Goal: Task Accomplishment & Management: Manage account settings

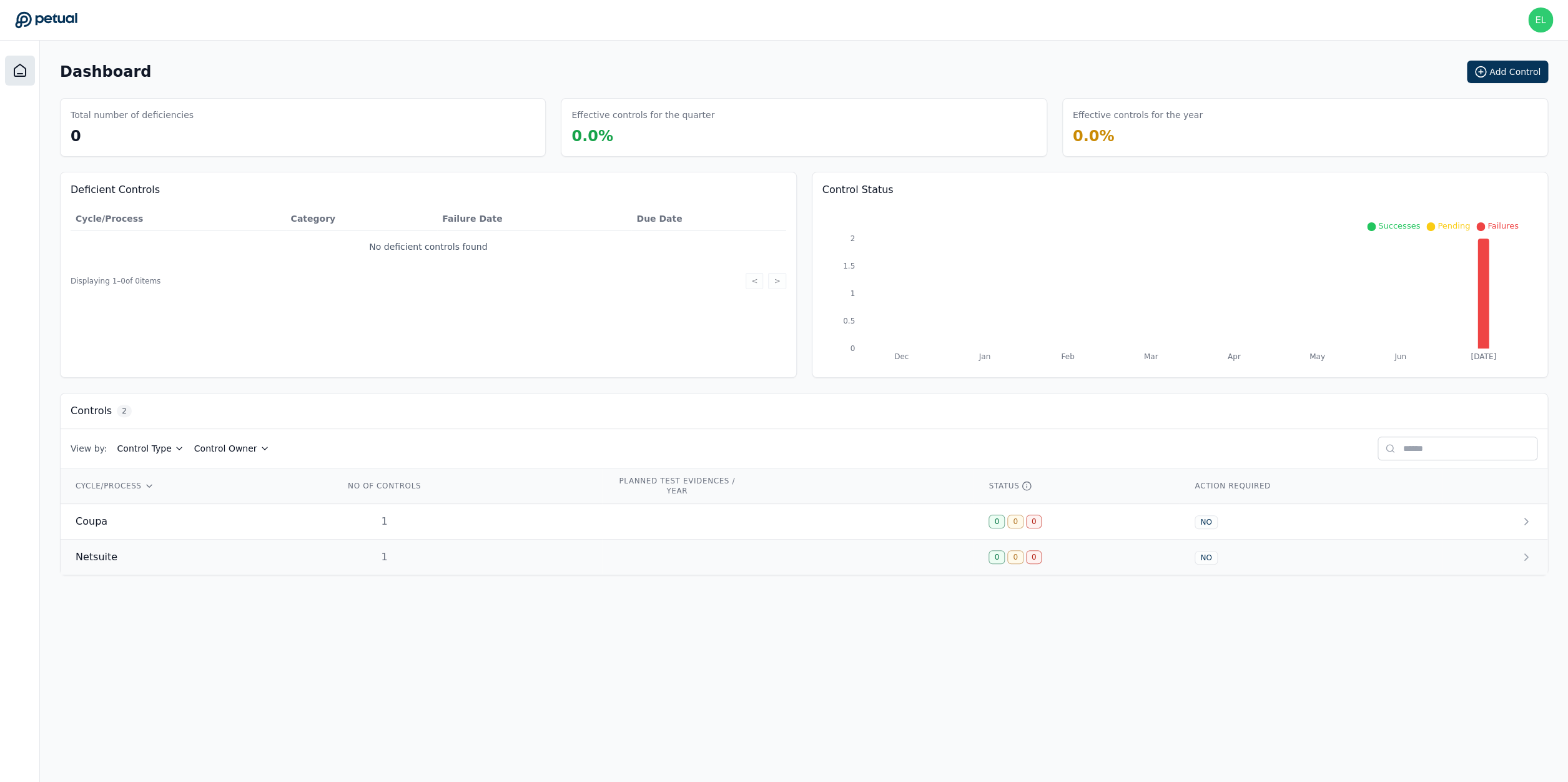
click at [172, 552] on div "Netsuite" at bounding box center [195, 557] width 239 height 15
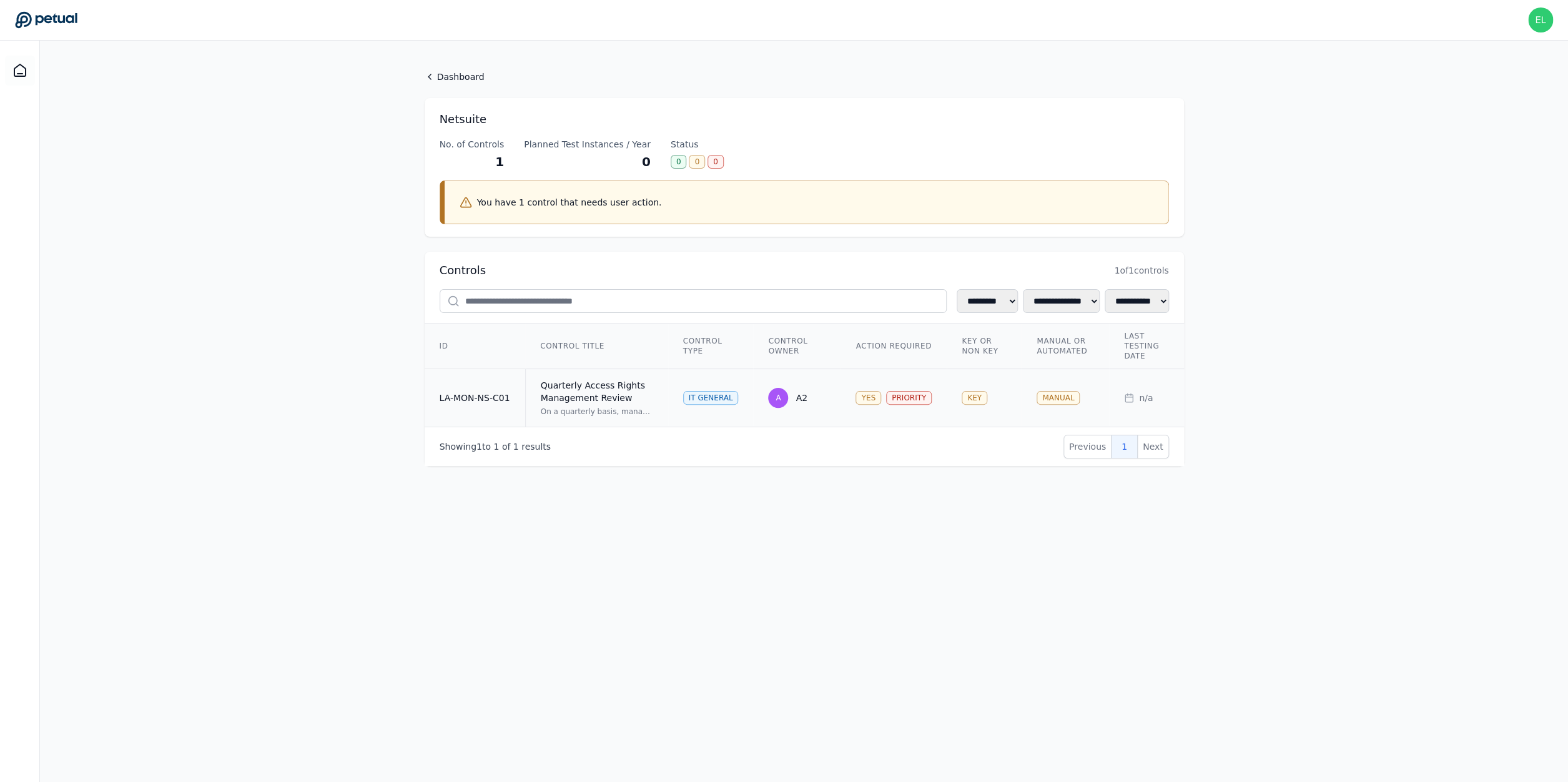
click at [587, 386] on div "Quarterly Access Rights Management Review" at bounding box center [596, 392] width 112 height 25
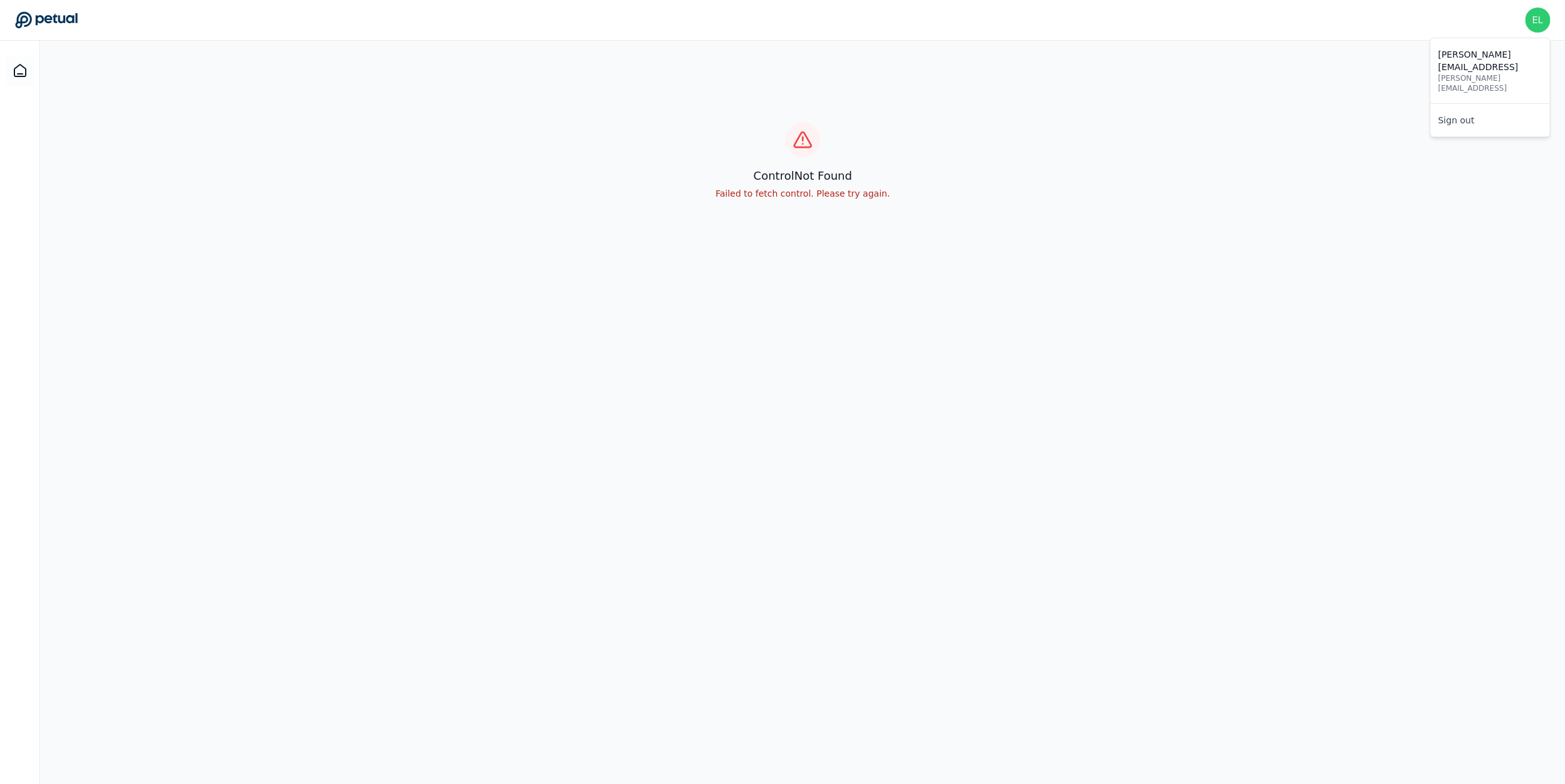
click at [1544, 20] on img at bounding box center [1538, 21] width 25 height 25
click at [1457, 109] on link "Sign out" at bounding box center [1490, 120] width 119 height 22
